Goal: Task Accomplishment & Management: Manage account settings

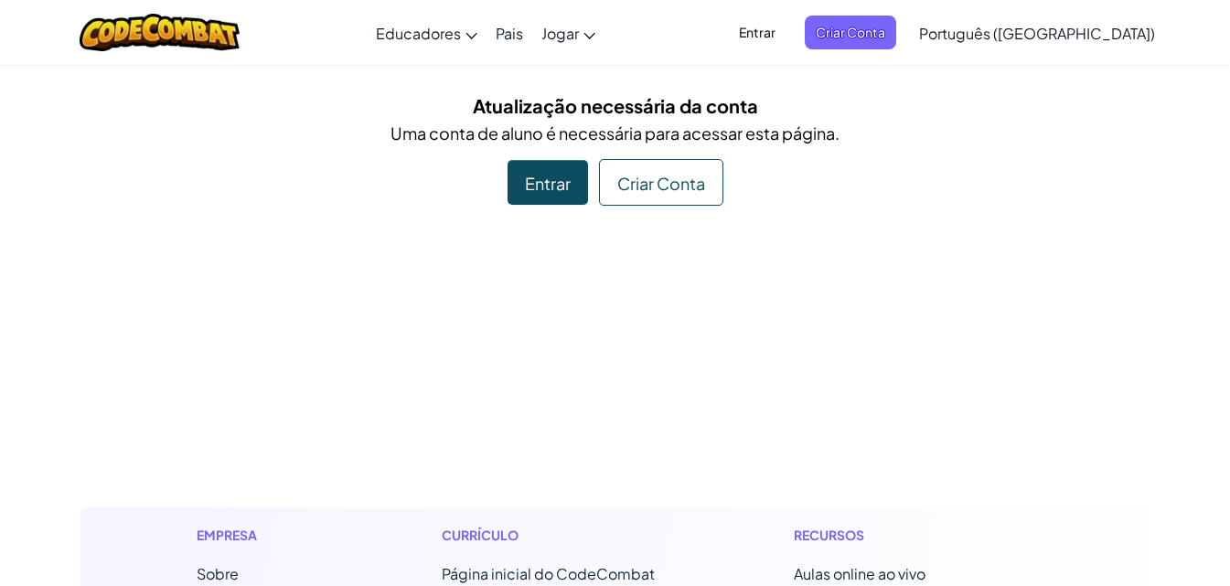
click at [775, 32] on font "Entrar" at bounding box center [757, 32] width 37 height 16
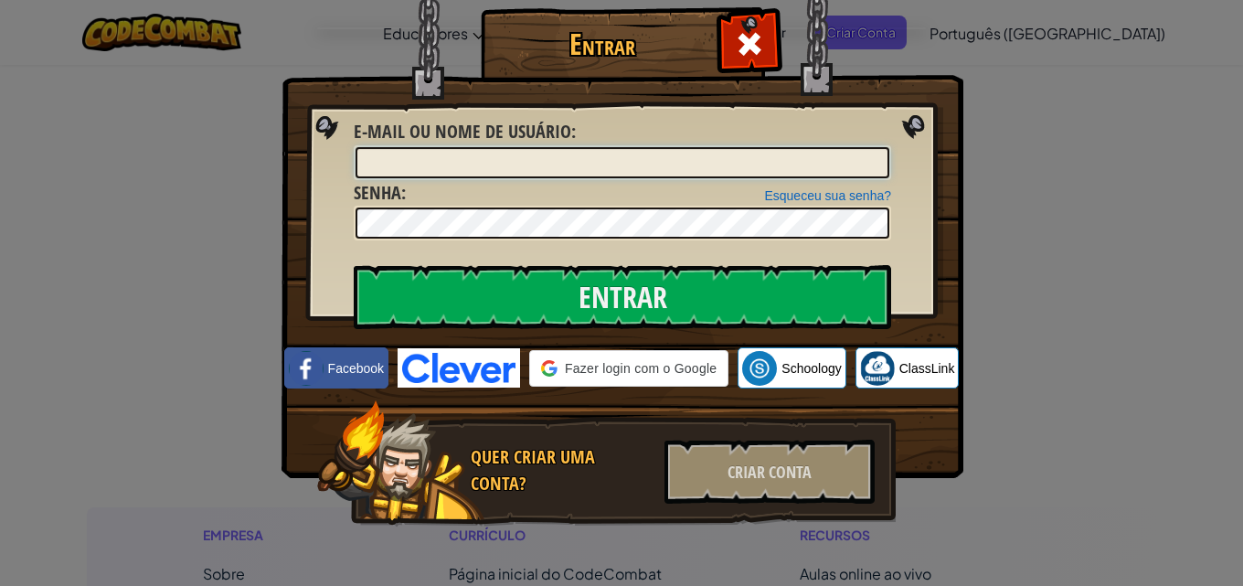
click at [505, 163] on input "E-mail ou nome de usuário :" at bounding box center [623, 162] width 534 height 31
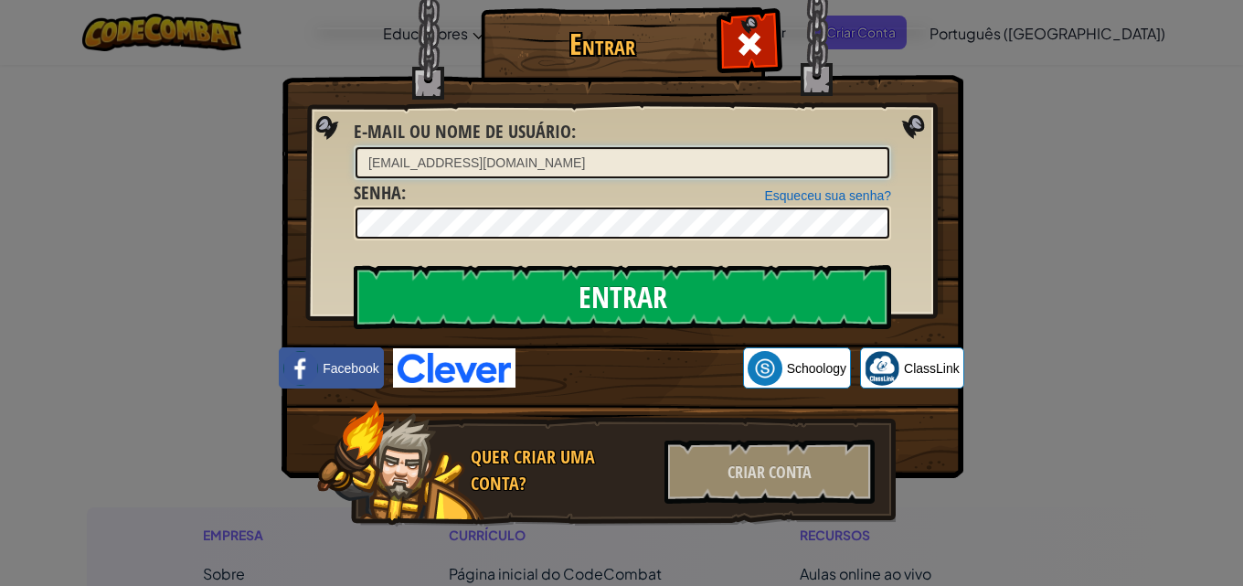
type input "[EMAIL_ADDRESS][DOMAIN_NAME]"
click at [795, 199] on font "Esqueceu sua senha?" at bounding box center [827, 195] width 127 height 15
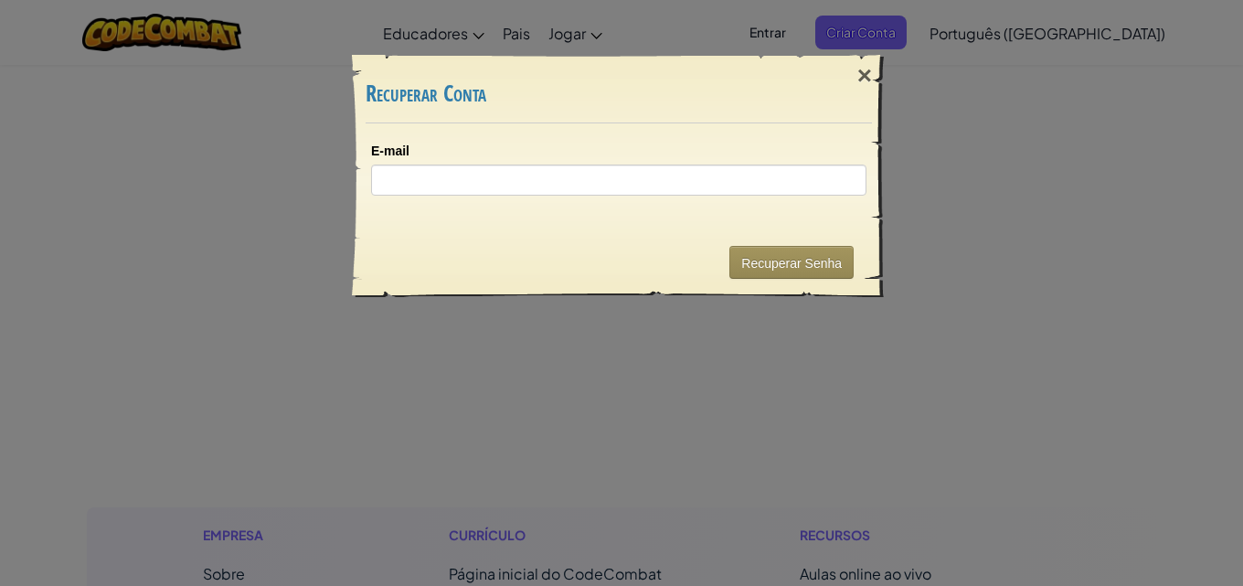
click at [666, 197] on div "E-mail" at bounding box center [619, 175] width 532 height 104
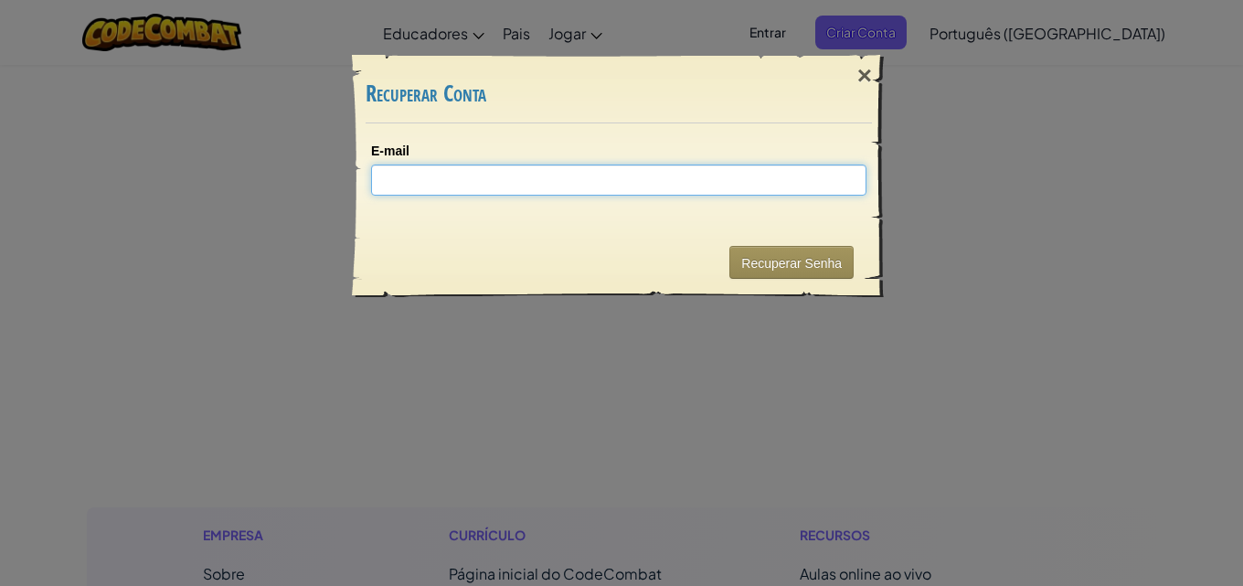
click at [652, 187] on input "E-mail" at bounding box center [618, 180] width 495 height 31
type input "[EMAIL_ADDRESS][DOMAIN_NAME]"
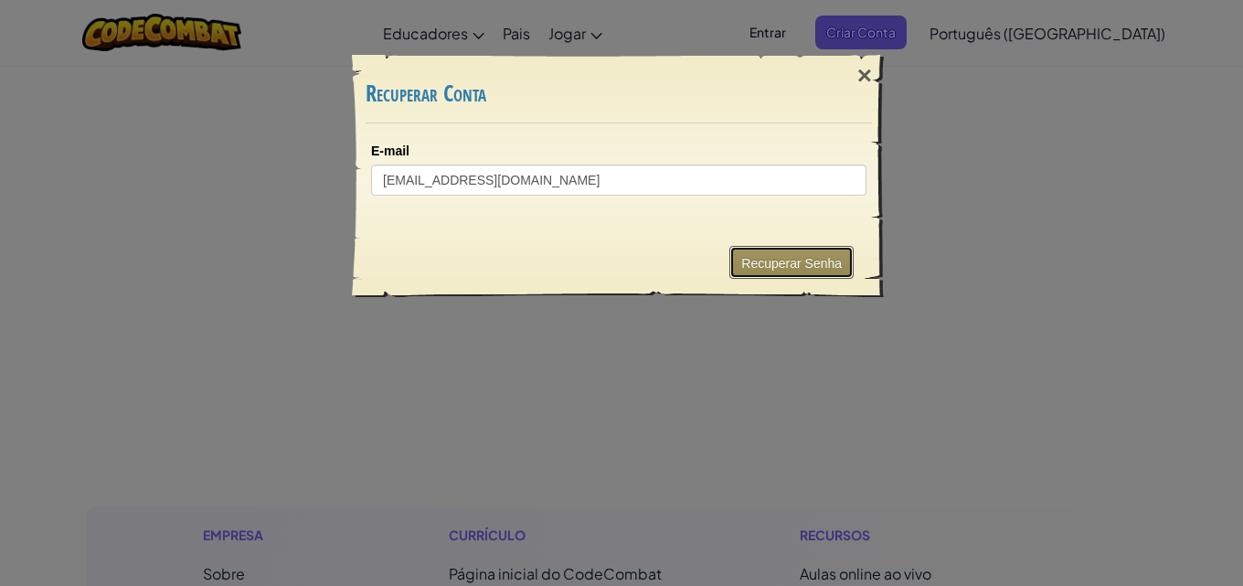
click at [796, 262] on font "Recuperar Senha" at bounding box center [791, 263] width 101 height 15
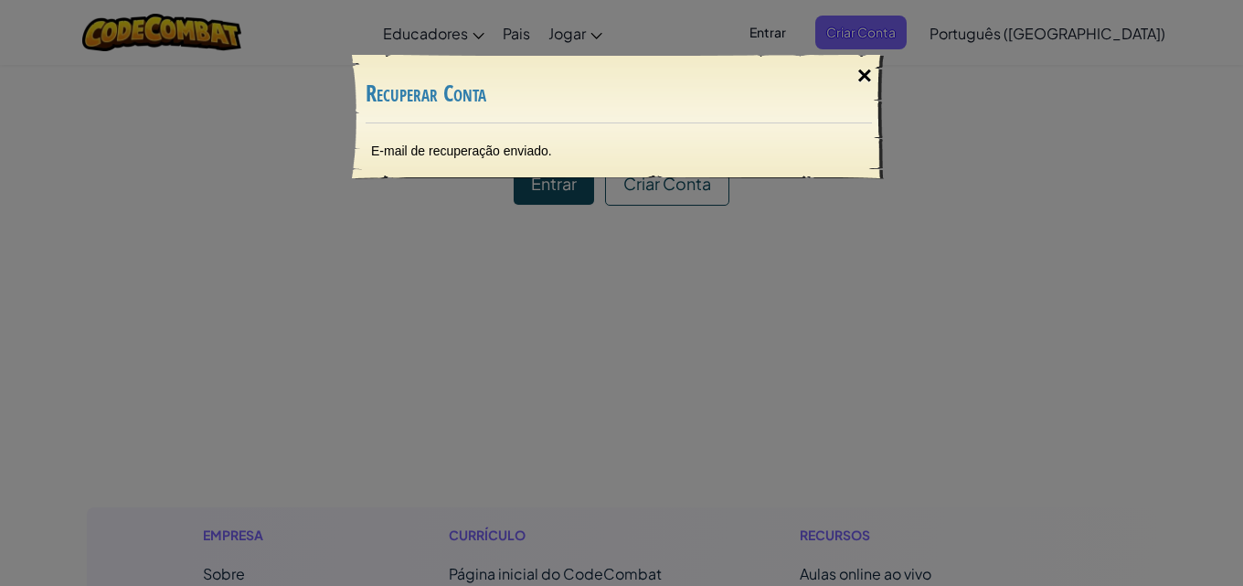
click at [865, 76] on font "×" at bounding box center [864, 75] width 15 height 28
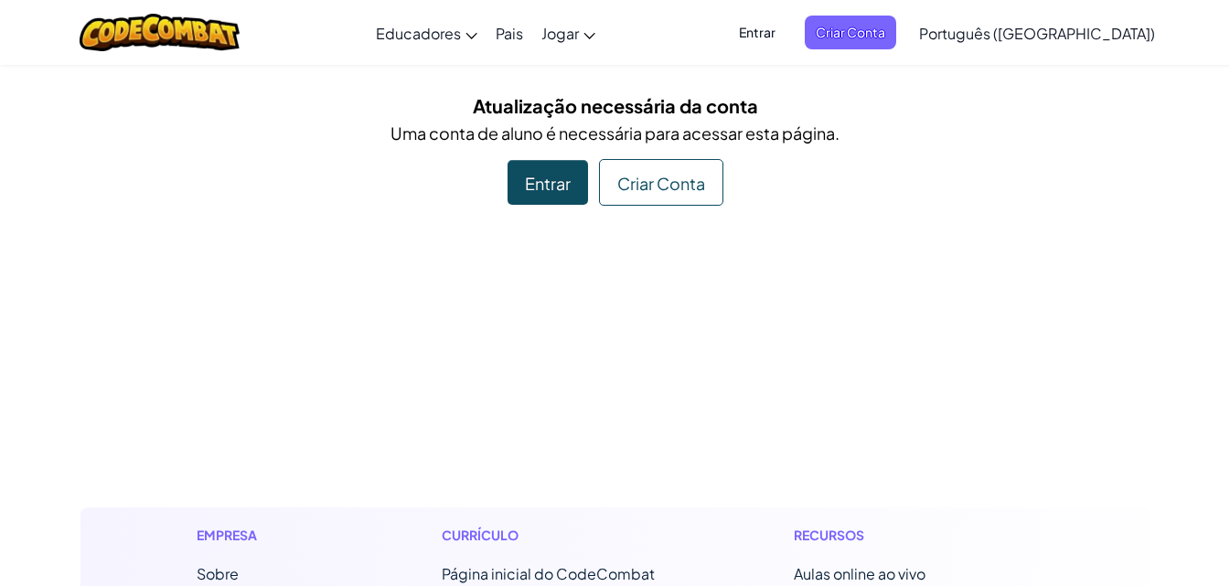
click at [775, 40] on font "Entrar" at bounding box center [757, 32] width 37 height 19
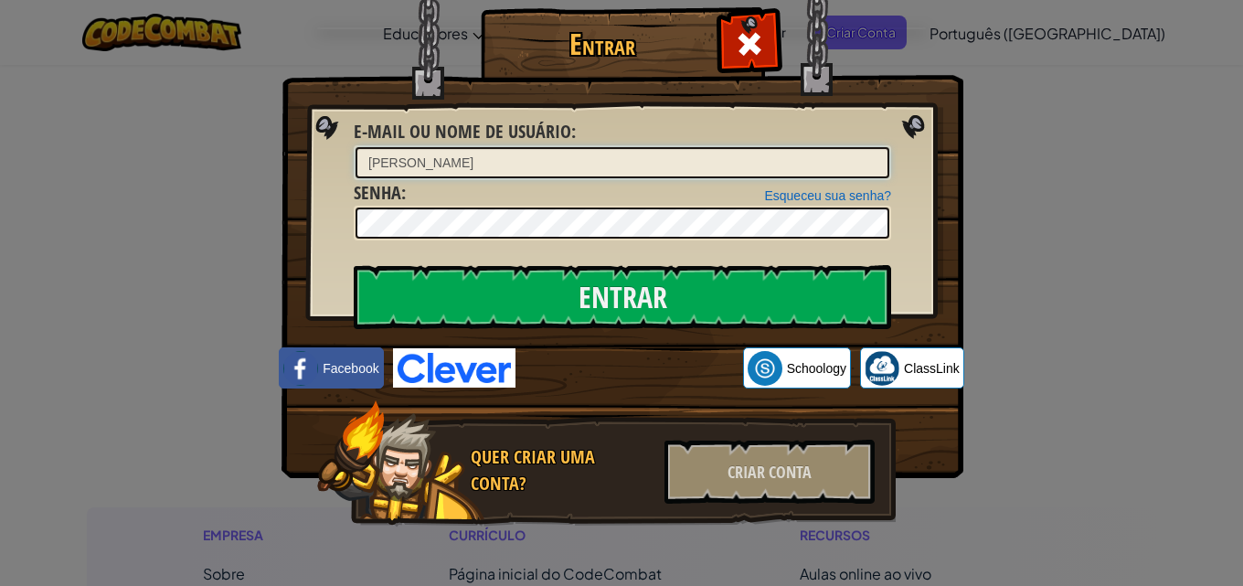
type input "[EMAIL_ADDRESS][DOMAIN_NAME]"
click at [290, 234] on img at bounding box center [623, 212] width 682 height 532
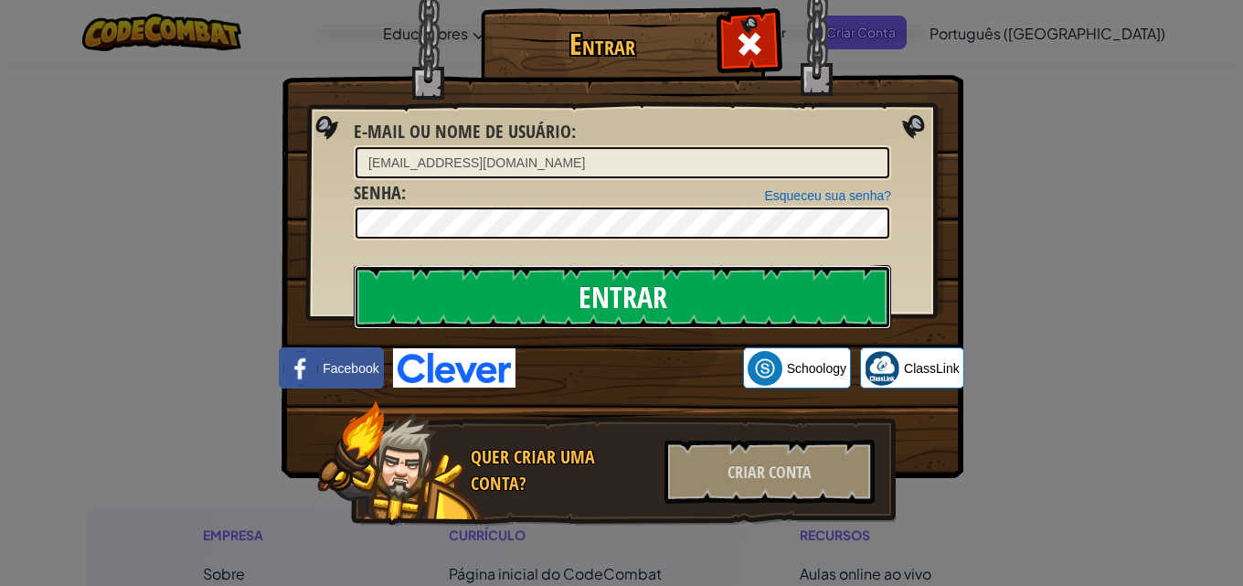
click at [486, 279] on input "Entrar" at bounding box center [623, 297] width 538 height 64
click at [494, 284] on input "Entrar" at bounding box center [623, 297] width 538 height 64
